Goal: Task Accomplishment & Management: Use online tool/utility

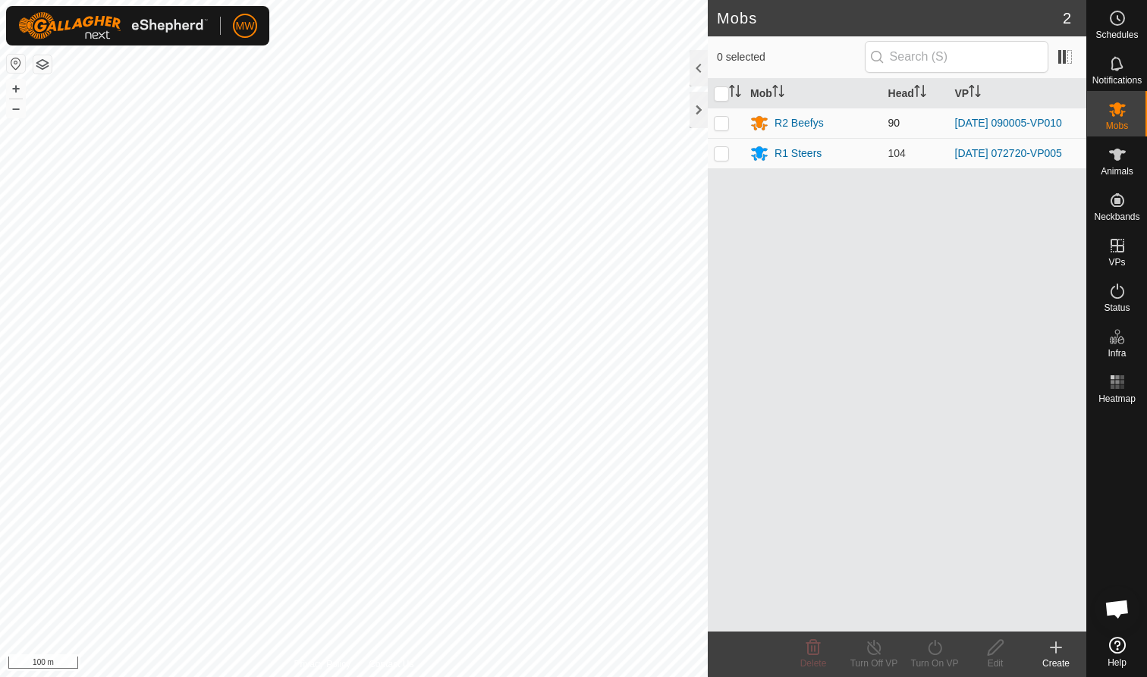
click at [723, 122] on p-checkbox at bounding box center [721, 123] width 15 height 12
checkbox input "true"
click at [937, 651] on icon at bounding box center [934, 647] width 19 height 18
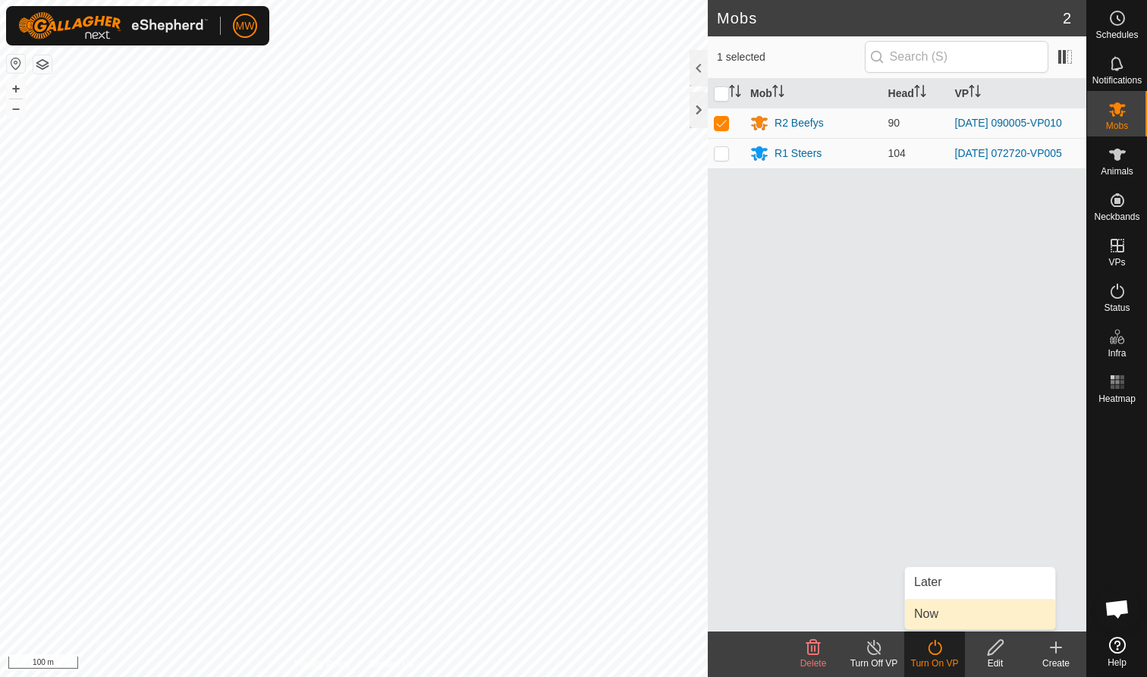
click at [930, 616] on link "Now" at bounding box center [980, 614] width 150 height 30
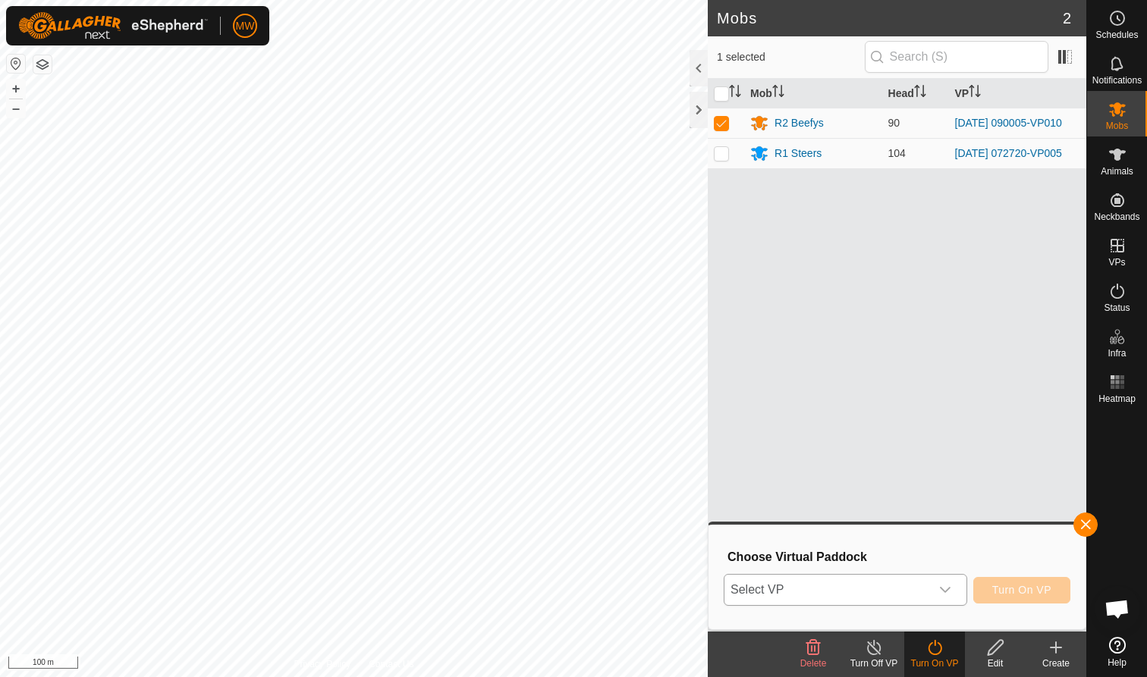
click at [946, 589] on icon "dropdown trigger" at bounding box center [945, 590] width 12 height 12
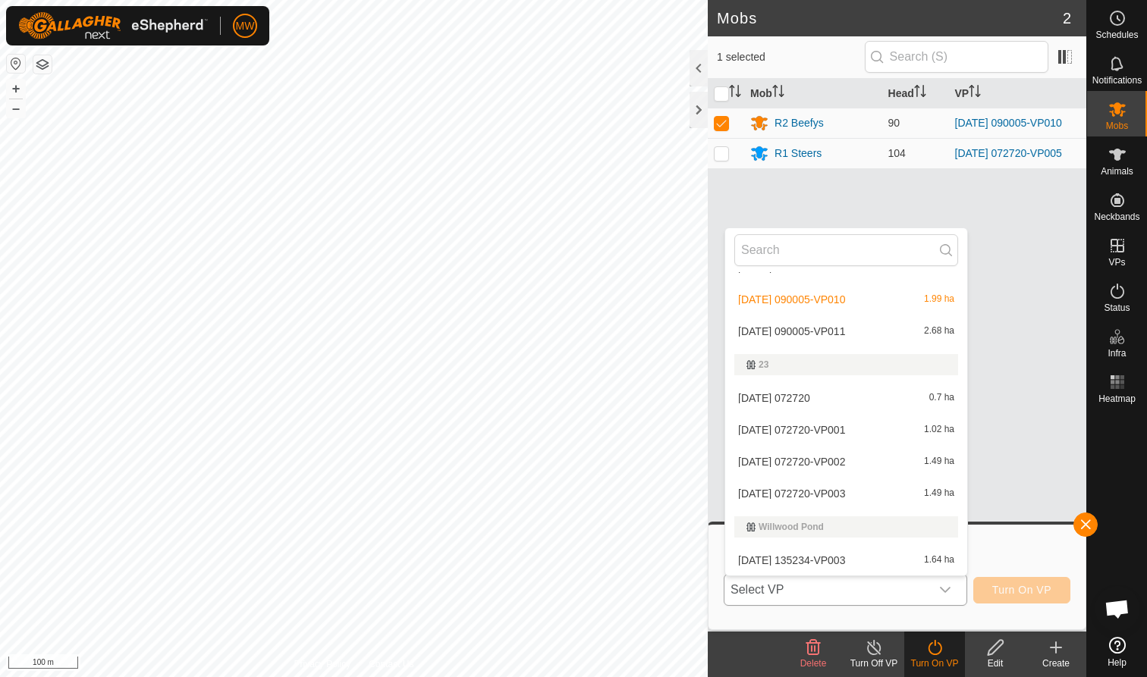
scroll to position [602, 0]
click at [817, 328] on li "2025-09-28 090005-VP011 2.68 ha" at bounding box center [846, 331] width 242 height 30
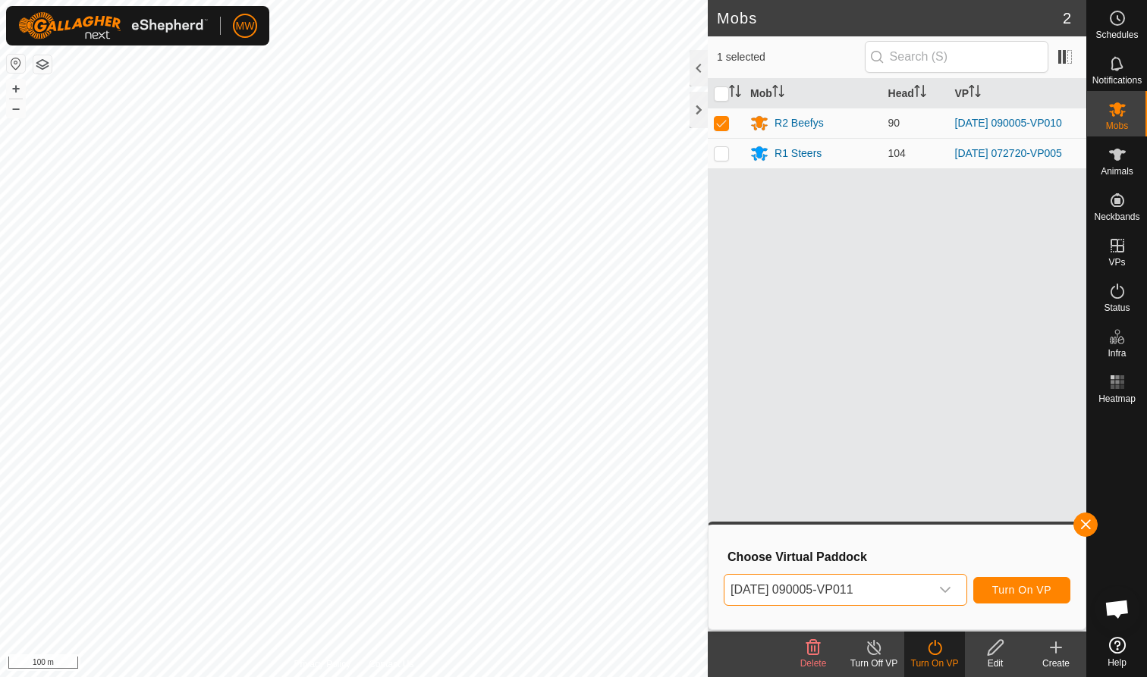
click at [1029, 586] on span "Turn On VP" at bounding box center [1021, 590] width 59 height 12
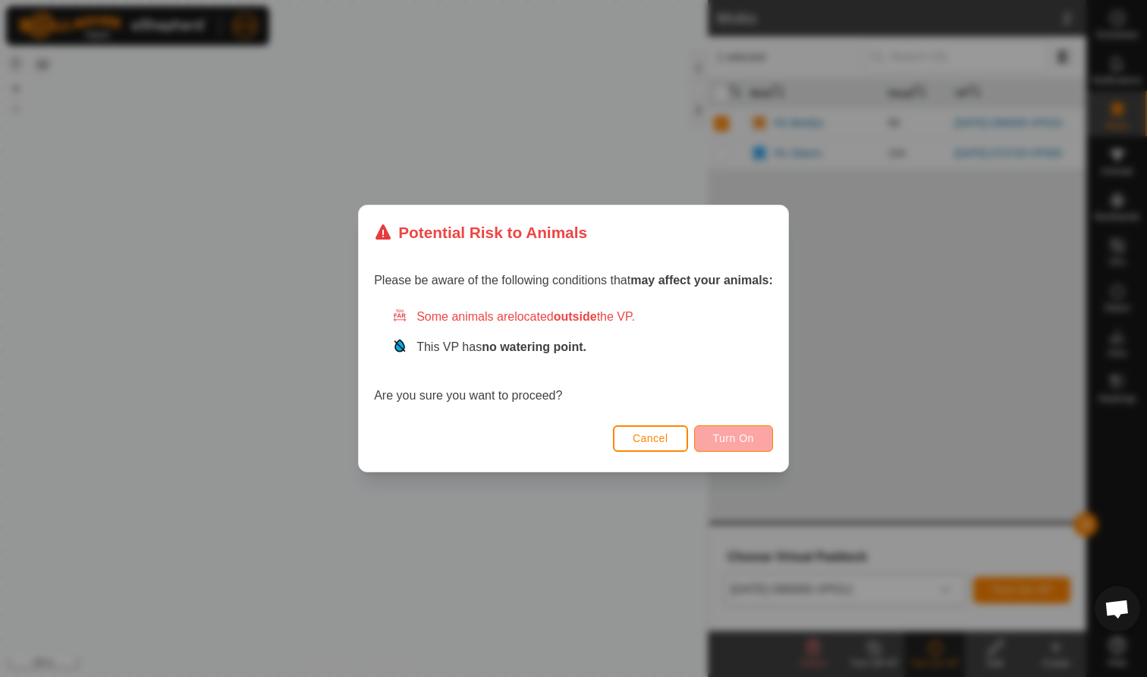
click at [745, 441] on span "Turn On" at bounding box center [733, 438] width 41 height 12
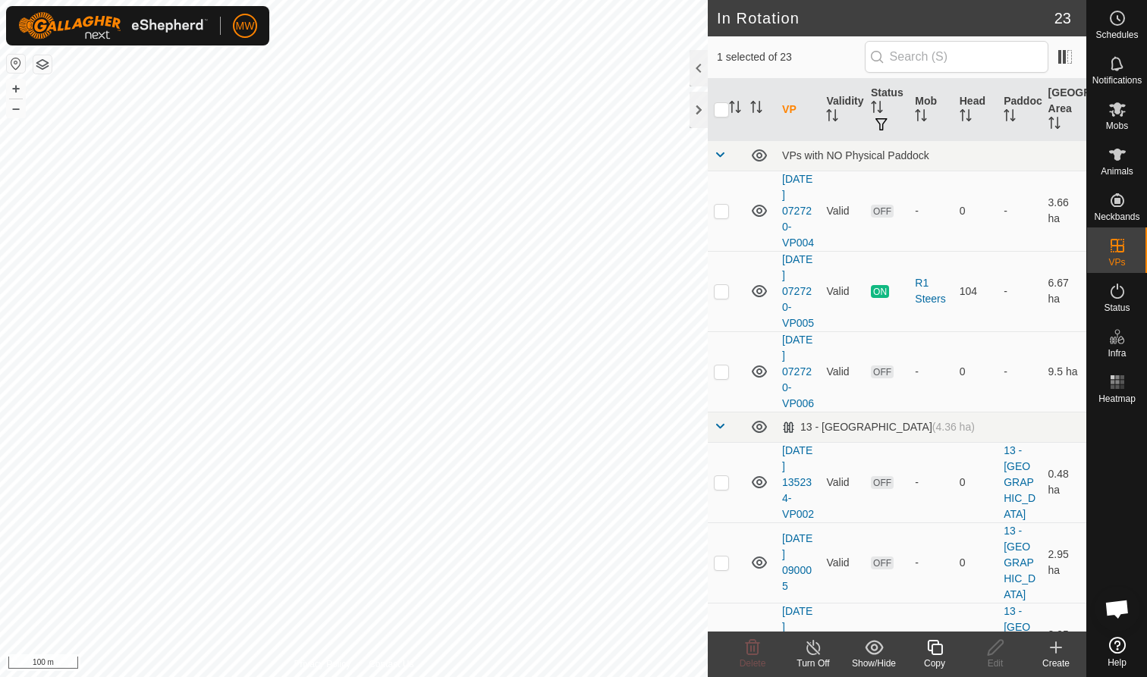
click at [937, 651] on icon at bounding box center [934, 647] width 19 height 18
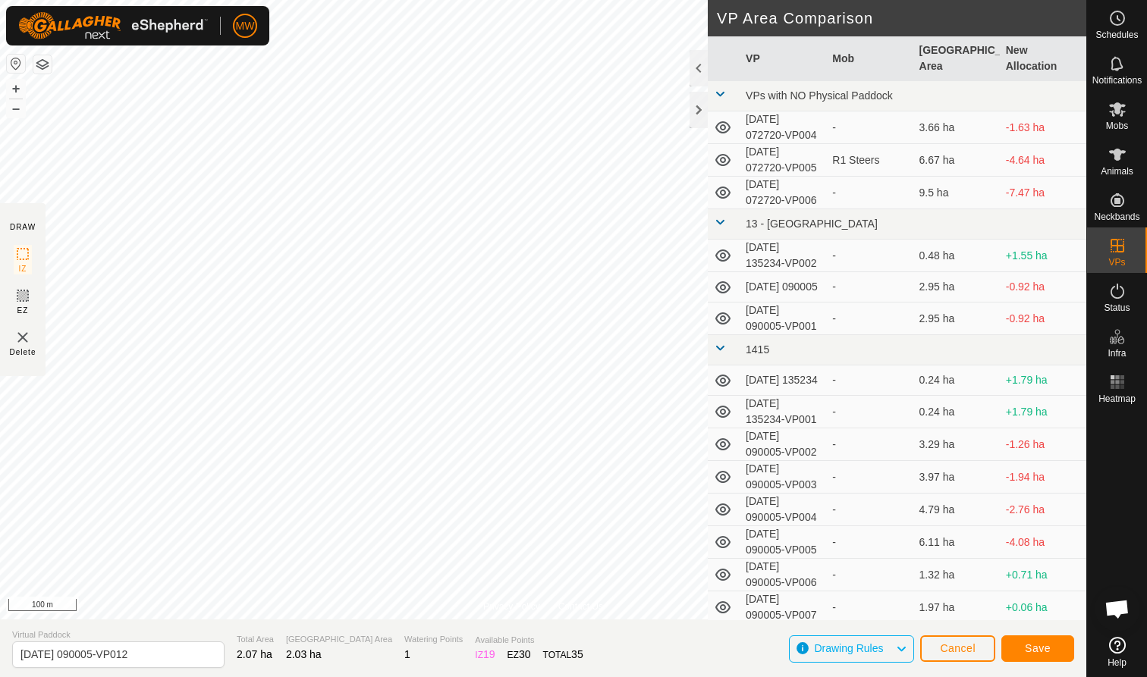
click at [1037, 647] on span "Save" at bounding box center [1037, 648] width 26 height 12
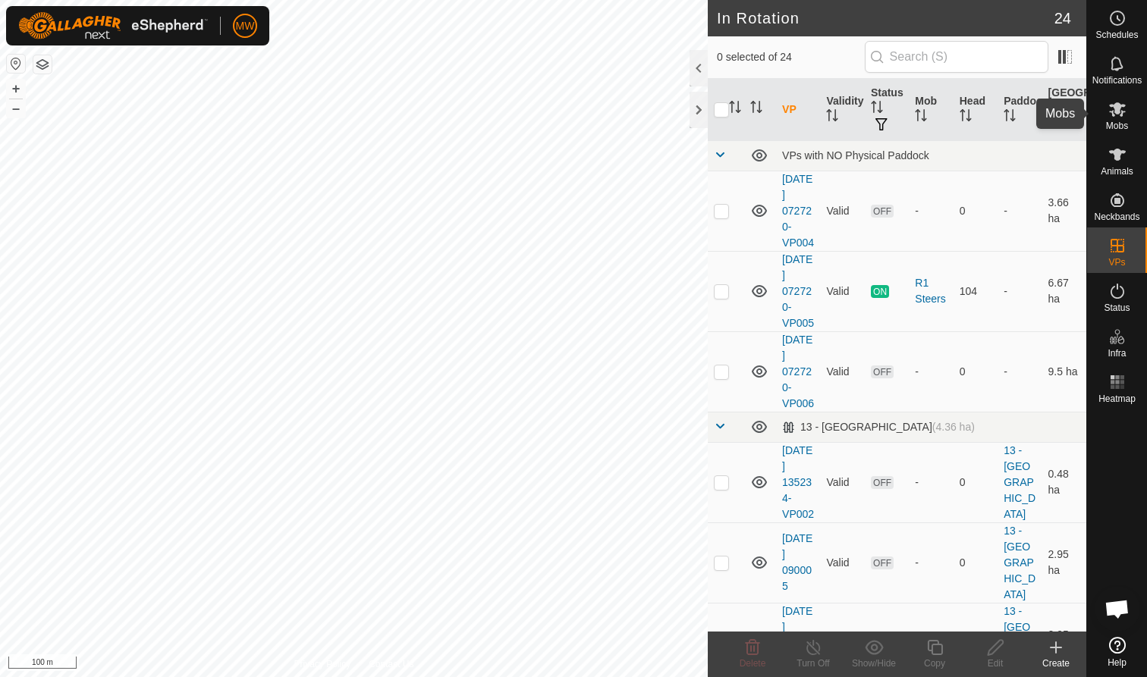
click at [1109, 118] on icon at bounding box center [1117, 109] width 18 height 18
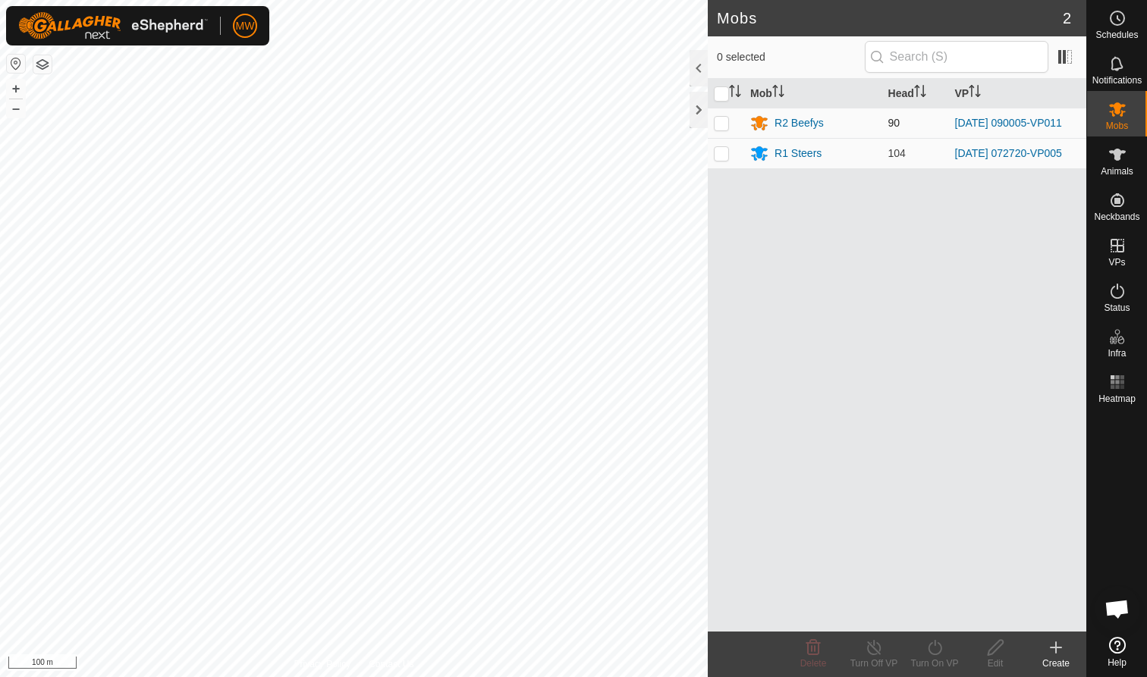
click at [720, 126] on p-checkbox at bounding box center [721, 123] width 15 height 12
checkbox input "true"
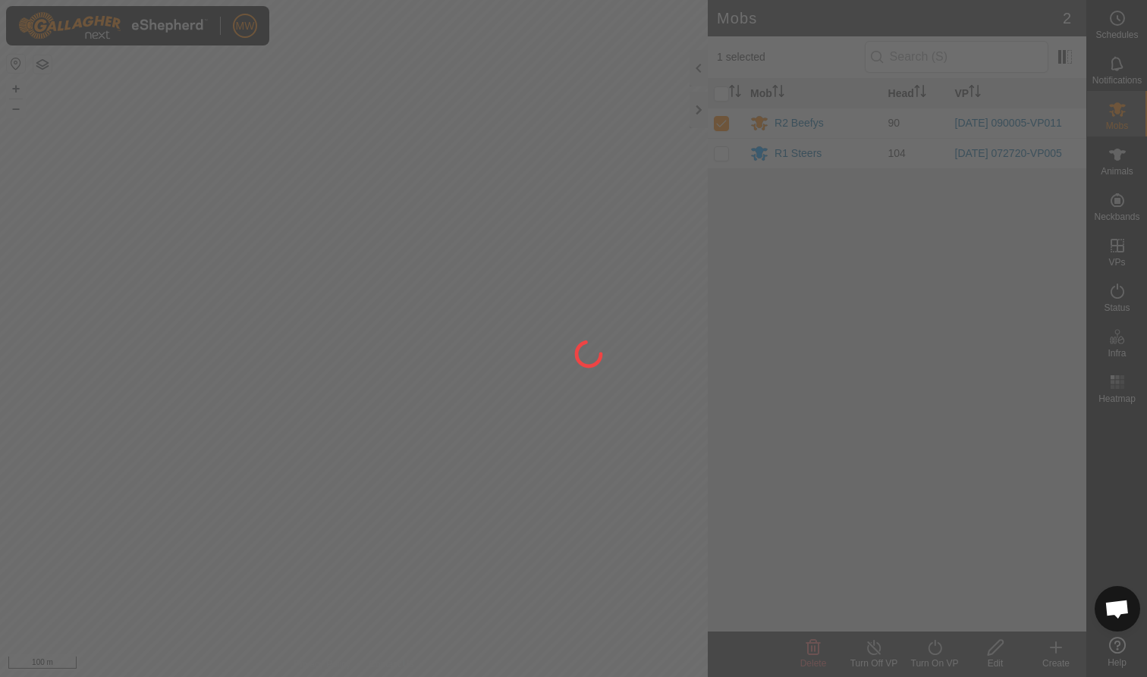
click at [926, 659] on div at bounding box center [573, 338] width 1147 height 677
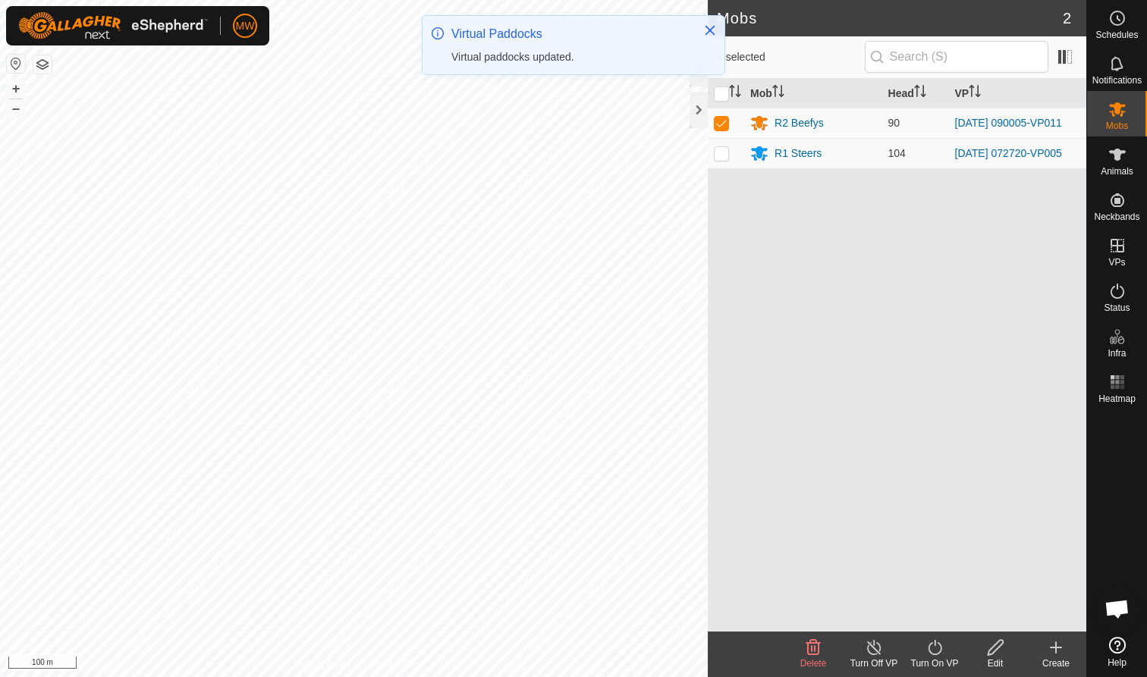
click at [936, 648] on icon at bounding box center [934, 647] width 19 height 18
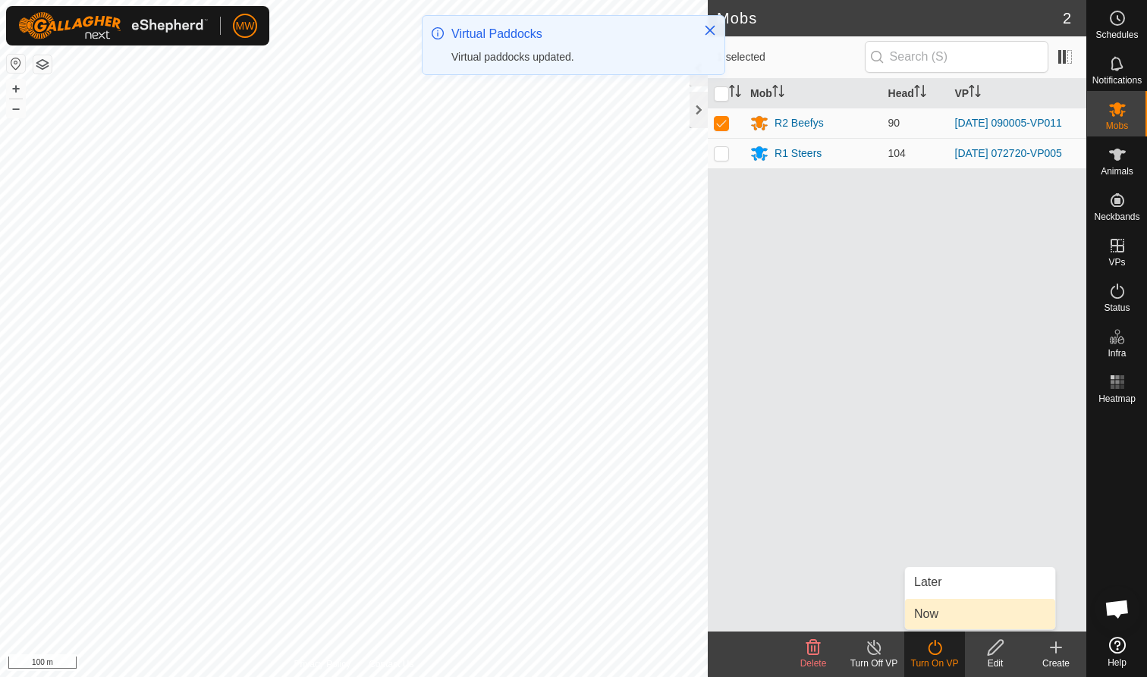
click at [933, 616] on link "Now" at bounding box center [980, 614] width 150 height 30
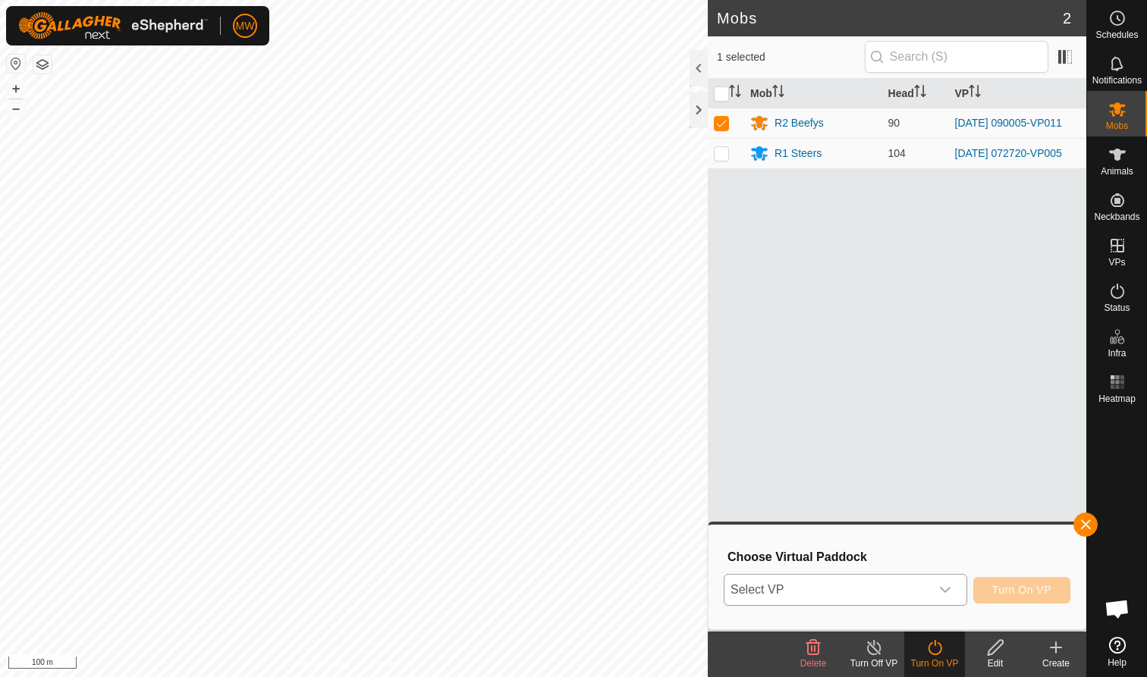
click at [946, 590] on icon "dropdown trigger" at bounding box center [945, 590] width 11 height 6
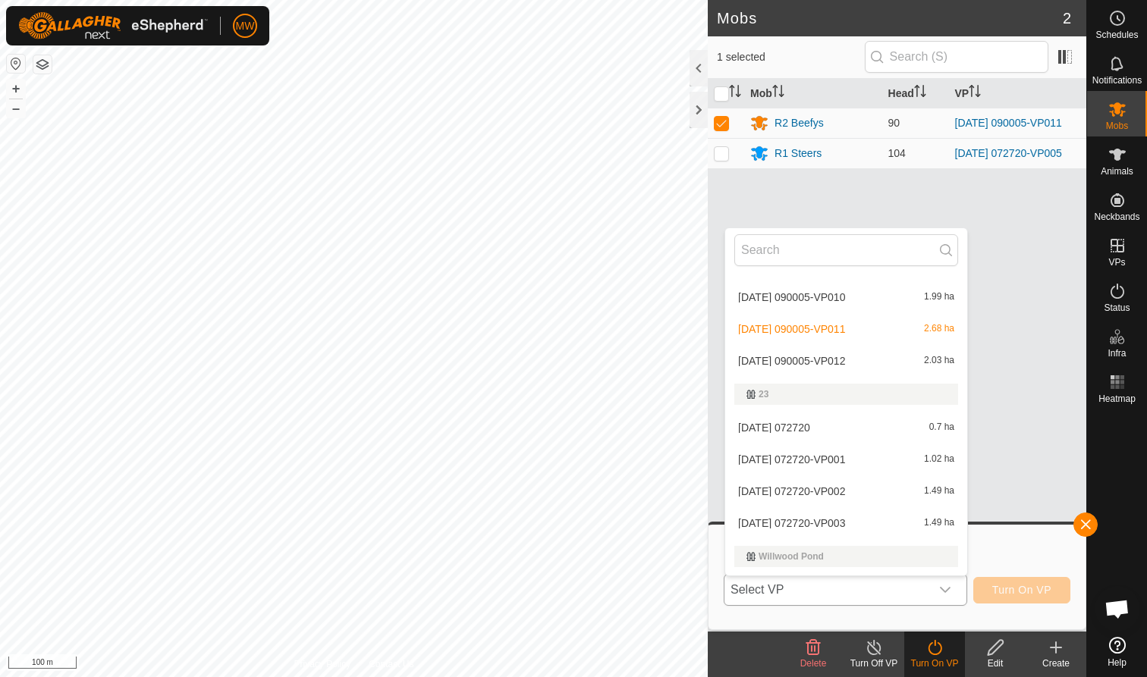
scroll to position [605, 0]
click at [828, 361] on li "[DATE] 090005-VP012 2.03 ha" at bounding box center [846, 360] width 242 height 30
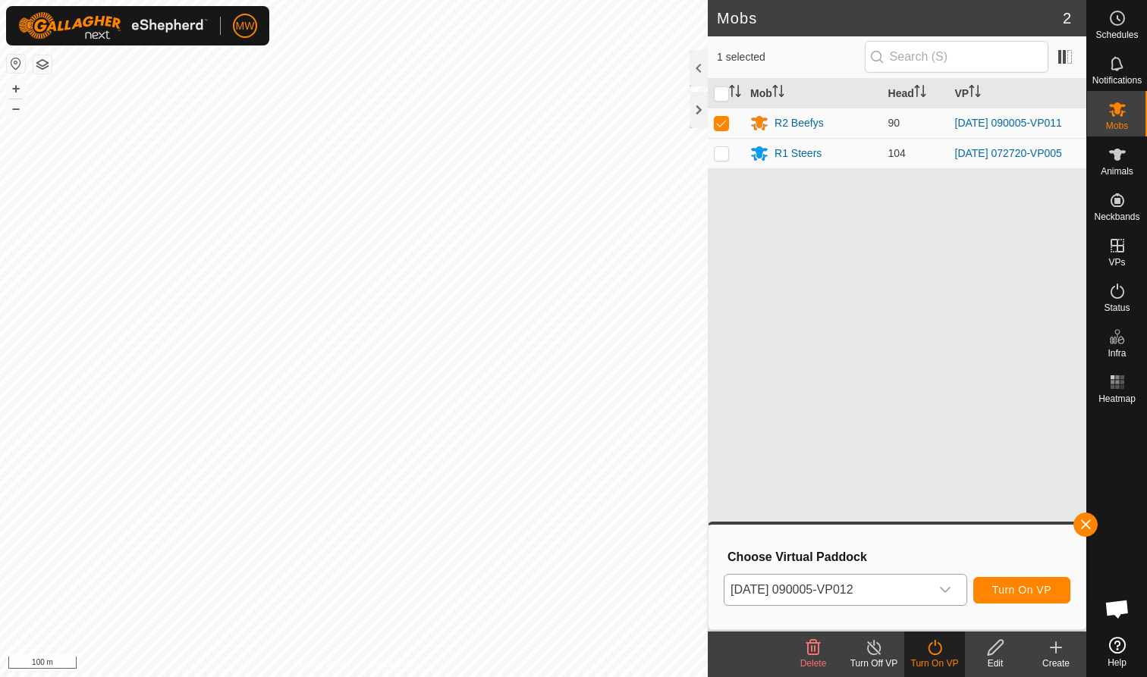
click at [1026, 594] on span "Turn On VP" at bounding box center [1021, 590] width 59 height 12
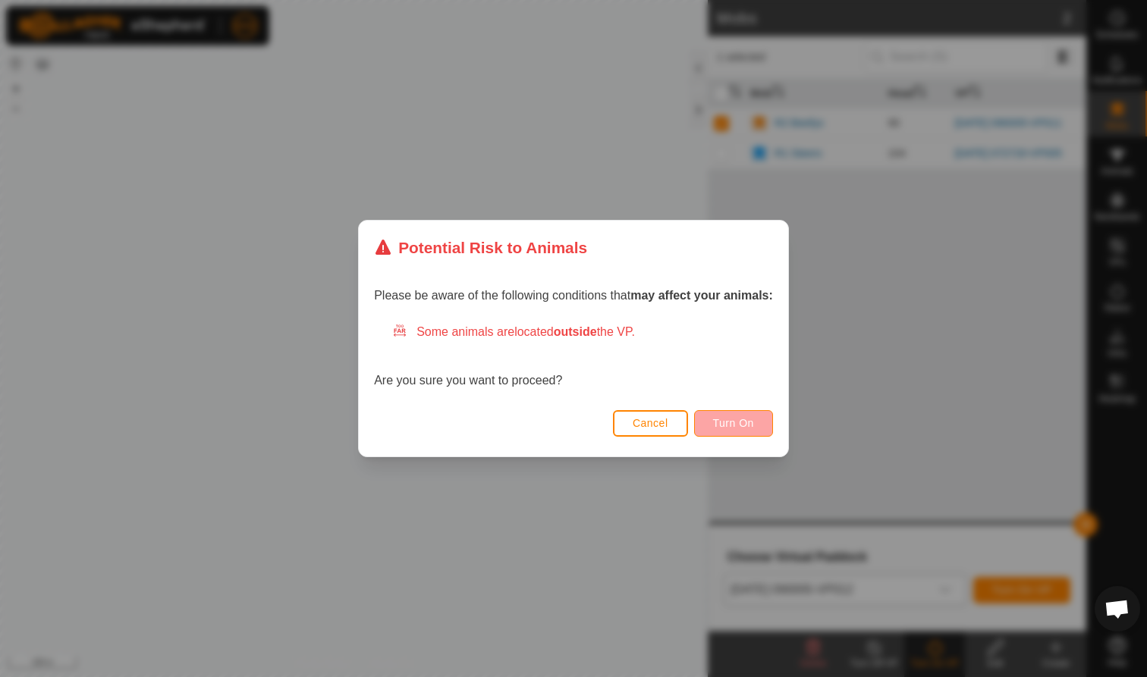
click at [745, 419] on span "Turn On" at bounding box center [733, 423] width 41 height 12
